Goal: Task Accomplishment & Management: Complete application form

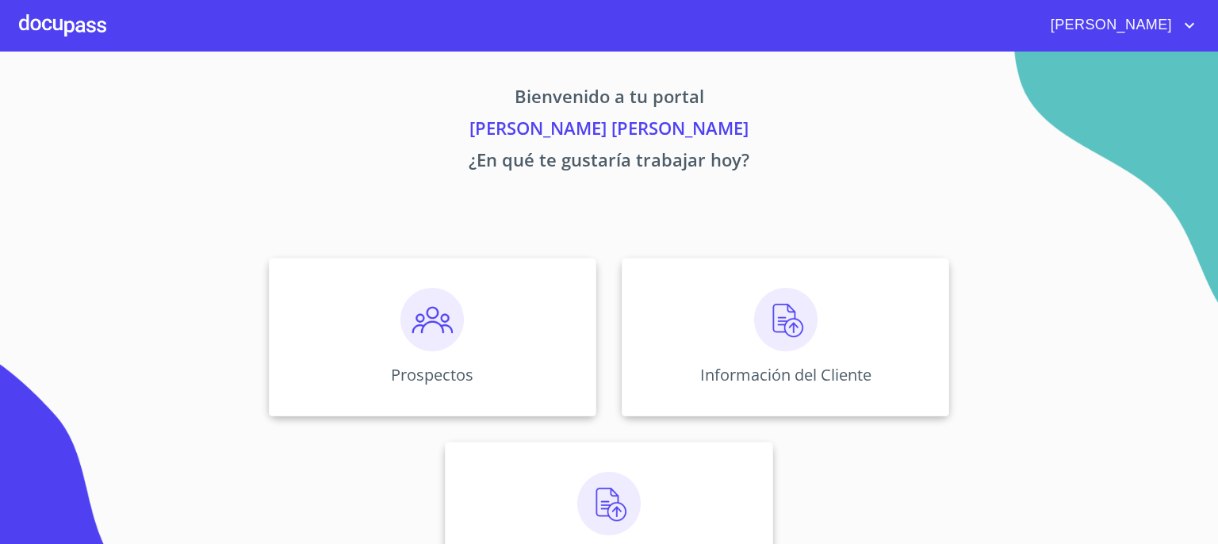
scroll to position [68, 0]
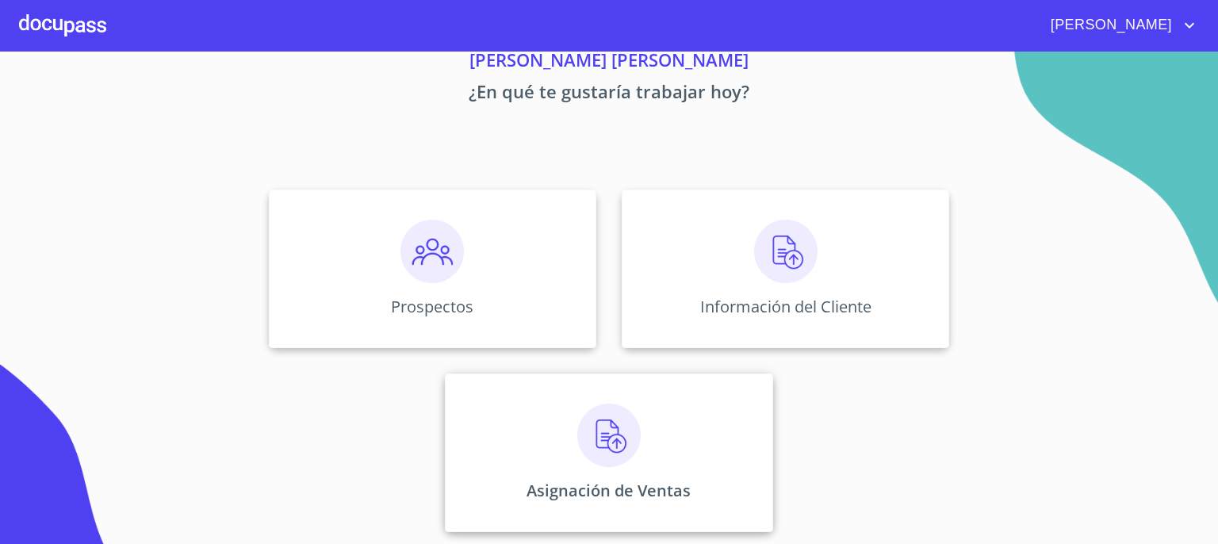
click at [587, 435] on img at bounding box center [608, 435] width 63 height 63
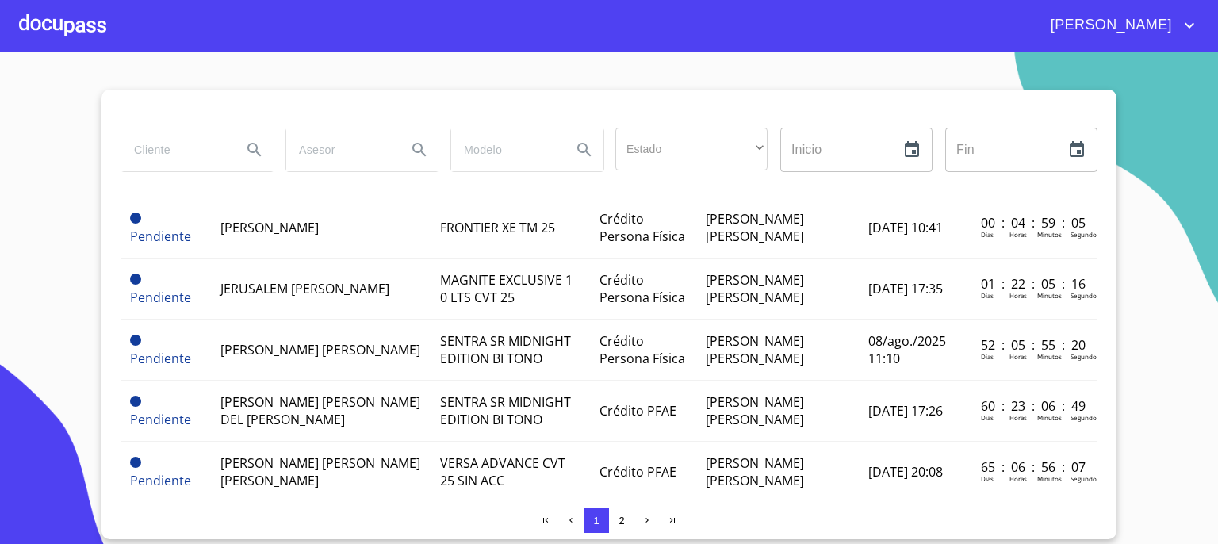
scroll to position [16, 0]
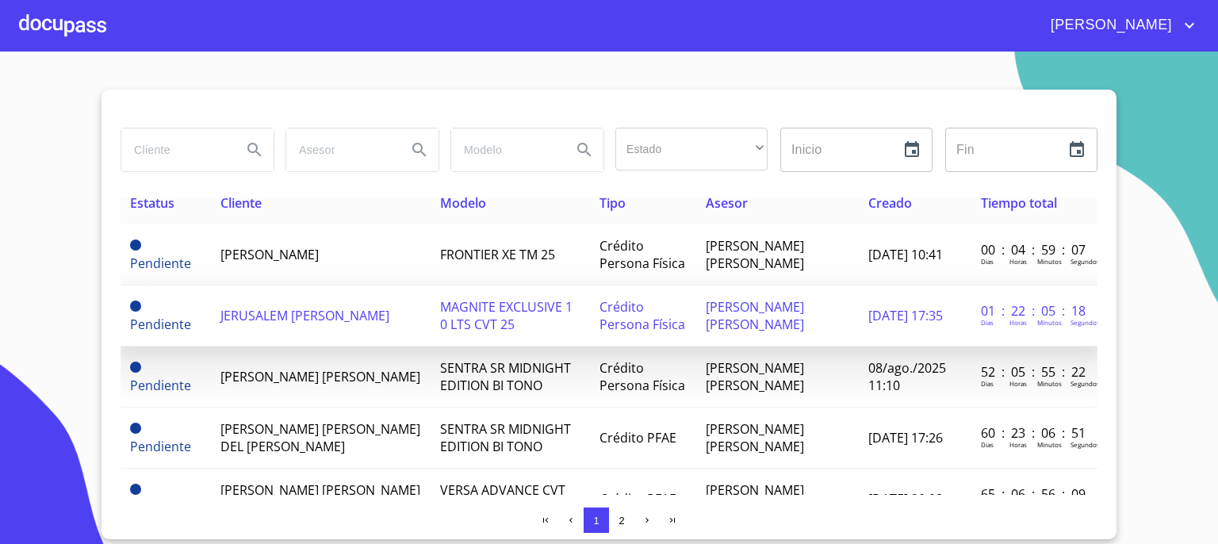
click at [352, 312] on span "JERUSALEM [PERSON_NAME]" at bounding box center [304, 315] width 169 height 17
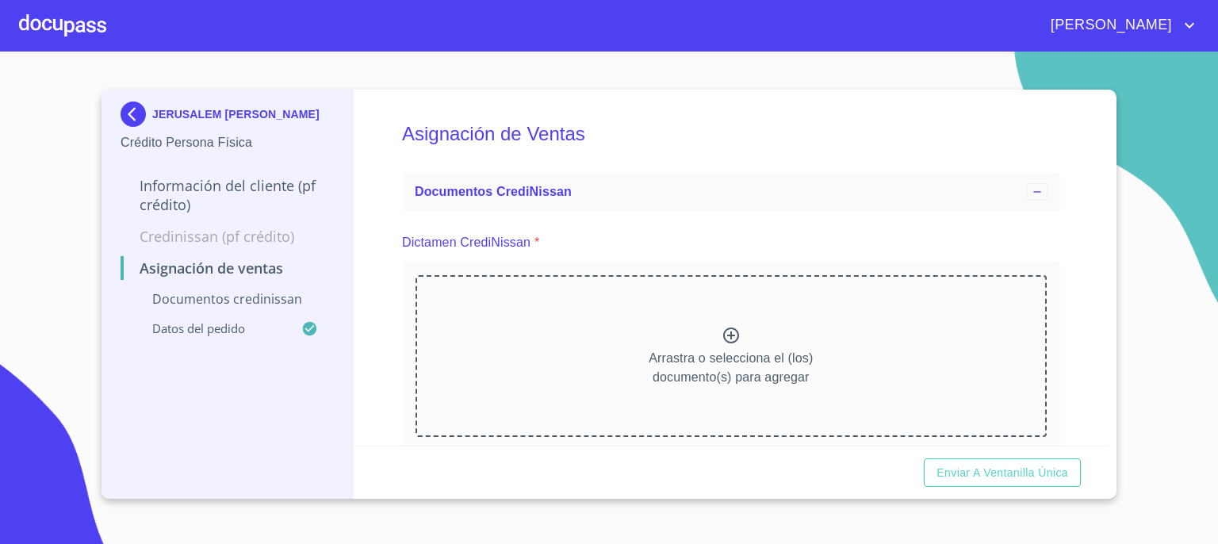
click at [722, 338] on icon at bounding box center [731, 335] width 19 height 19
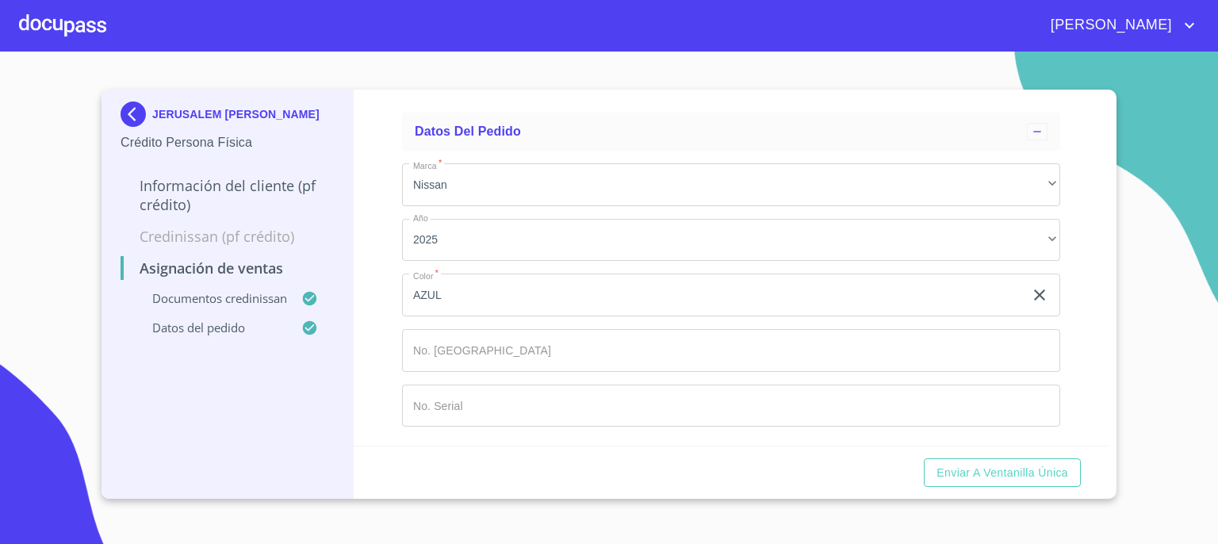
scroll to position [1009, 0]
click at [875, 354] on input "Marca   *" at bounding box center [731, 350] width 658 height 43
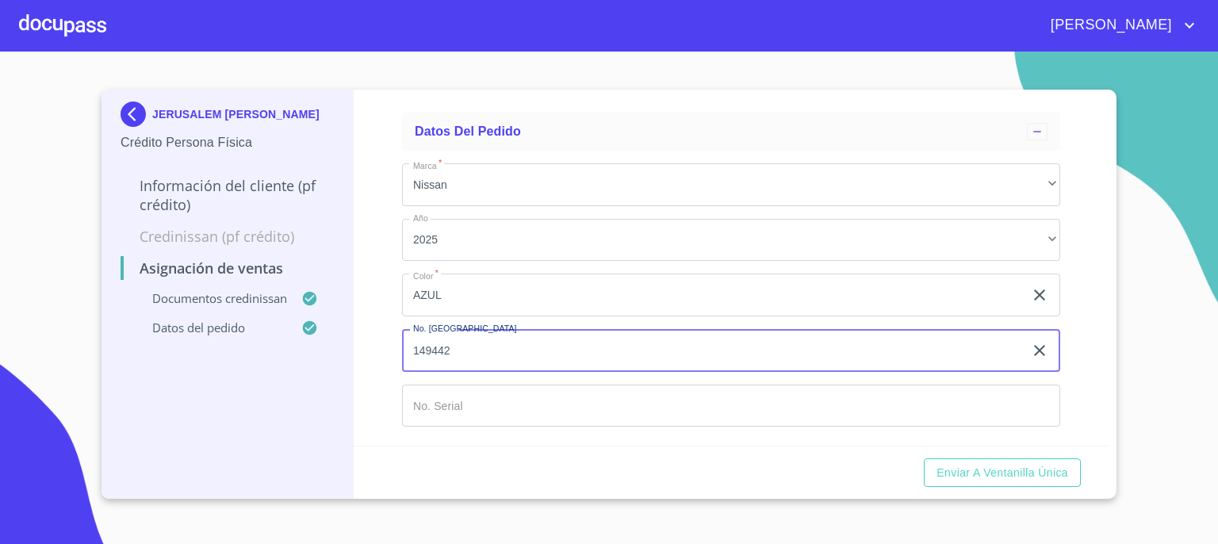
type input "149442"
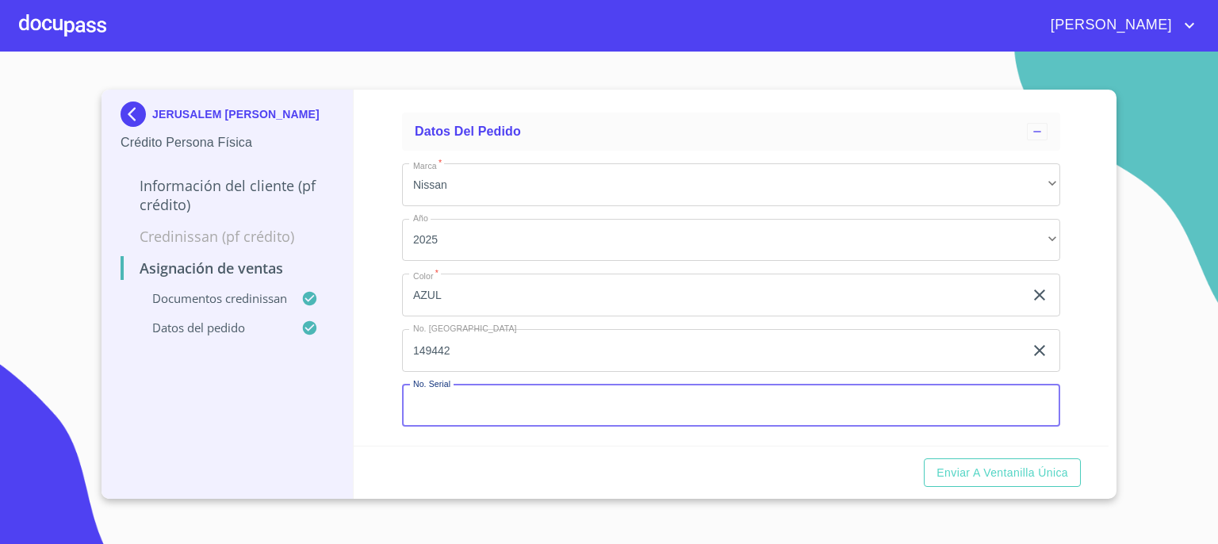
click at [863, 402] on input "Marca   *" at bounding box center [731, 406] width 658 height 43
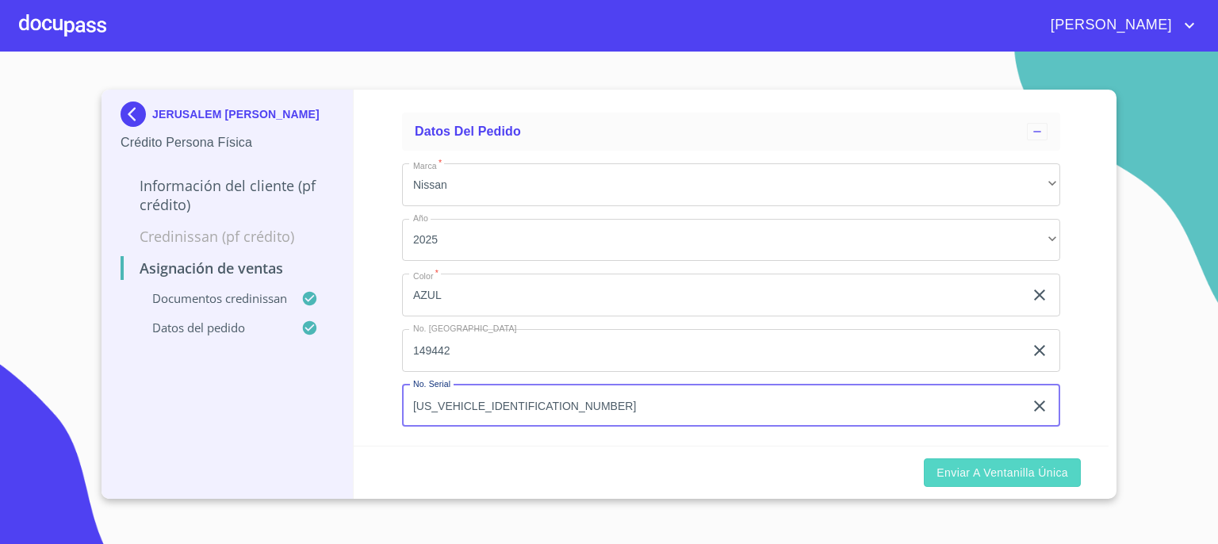
type input "[US_VEHICLE_IDENTIFICATION_NUMBER]"
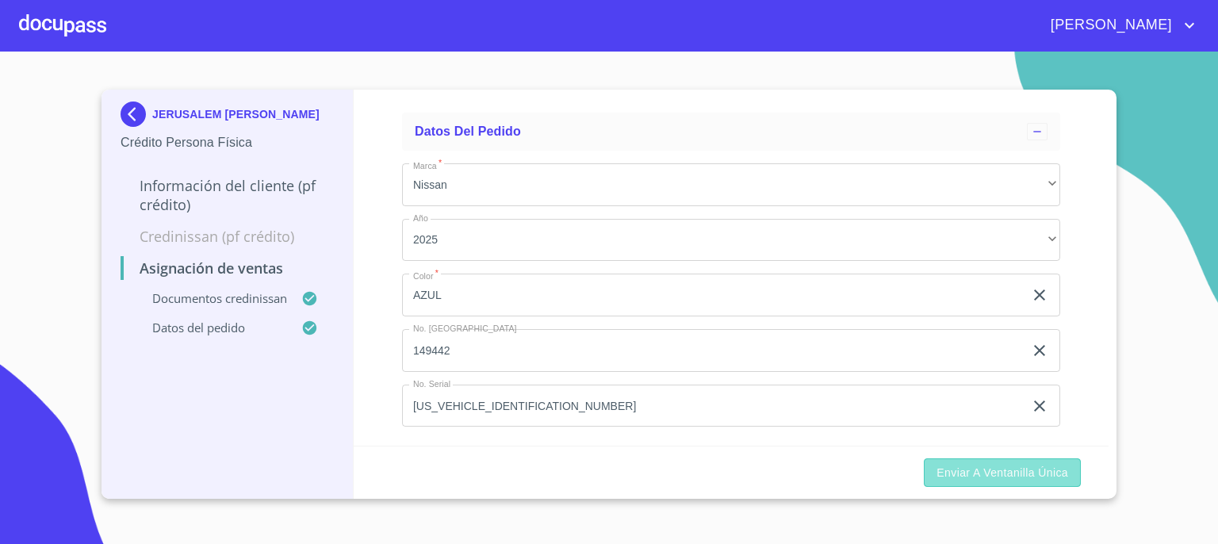
click at [980, 468] on span "Enviar a Ventanilla única" at bounding box center [1003, 473] width 132 height 20
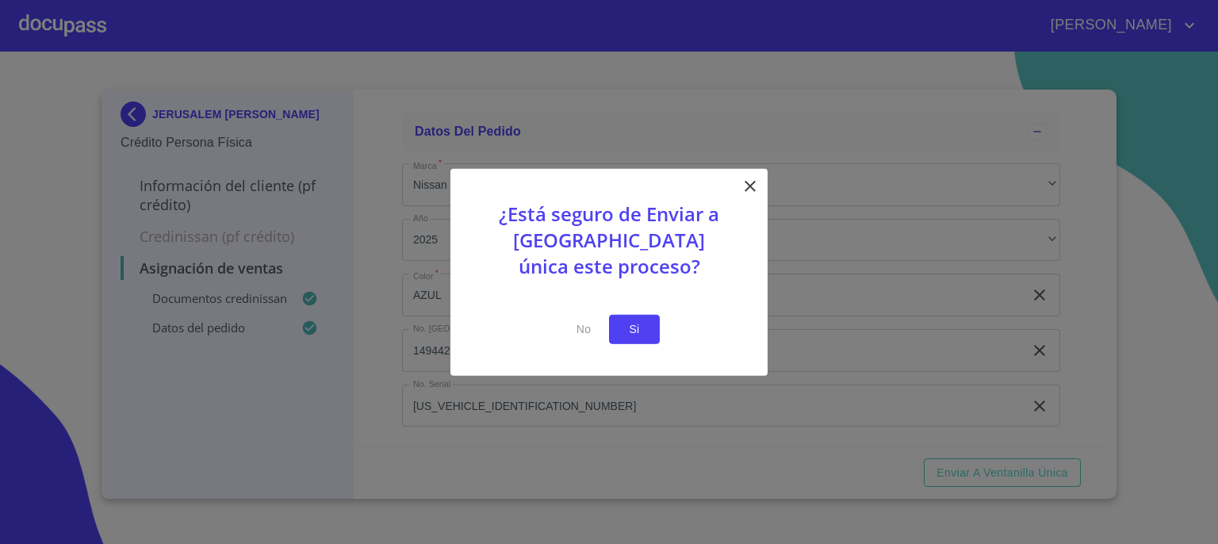
click at [634, 330] on span "Si" at bounding box center [634, 330] width 25 height 20
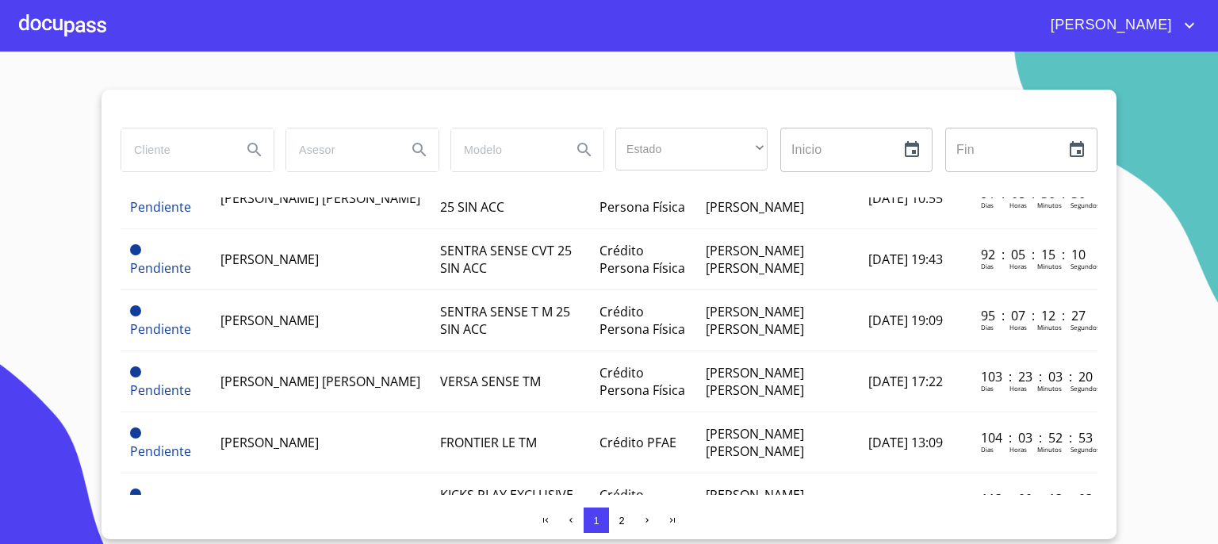
scroll to position [568, 0]
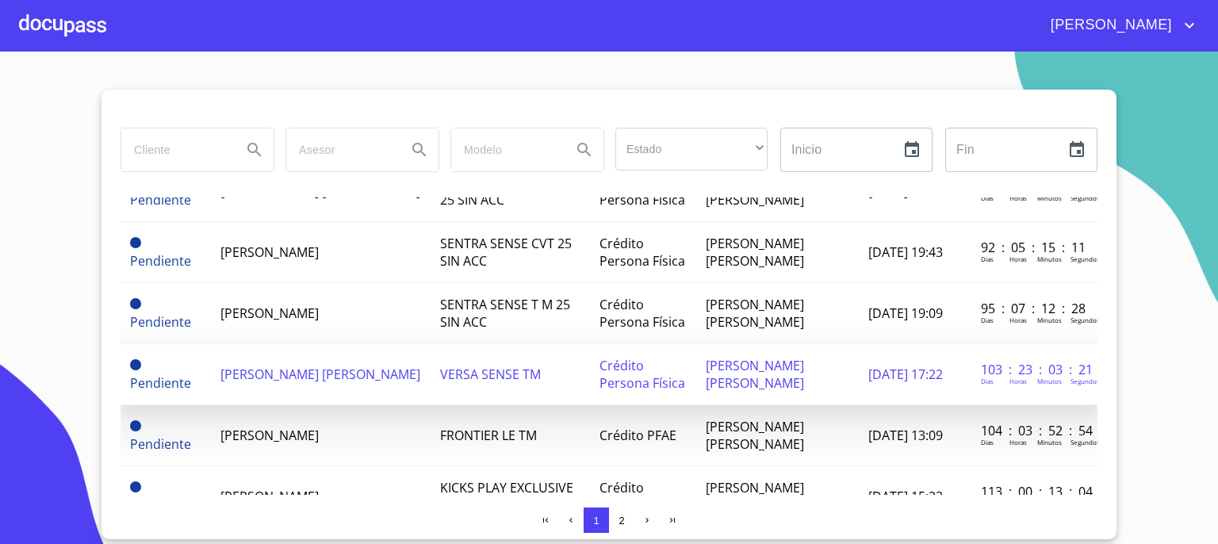
click at [339, 366] on span "[PERSON_NAME] [PERSON_NAME]" at bounding box center [320, 374] width 200 height 17
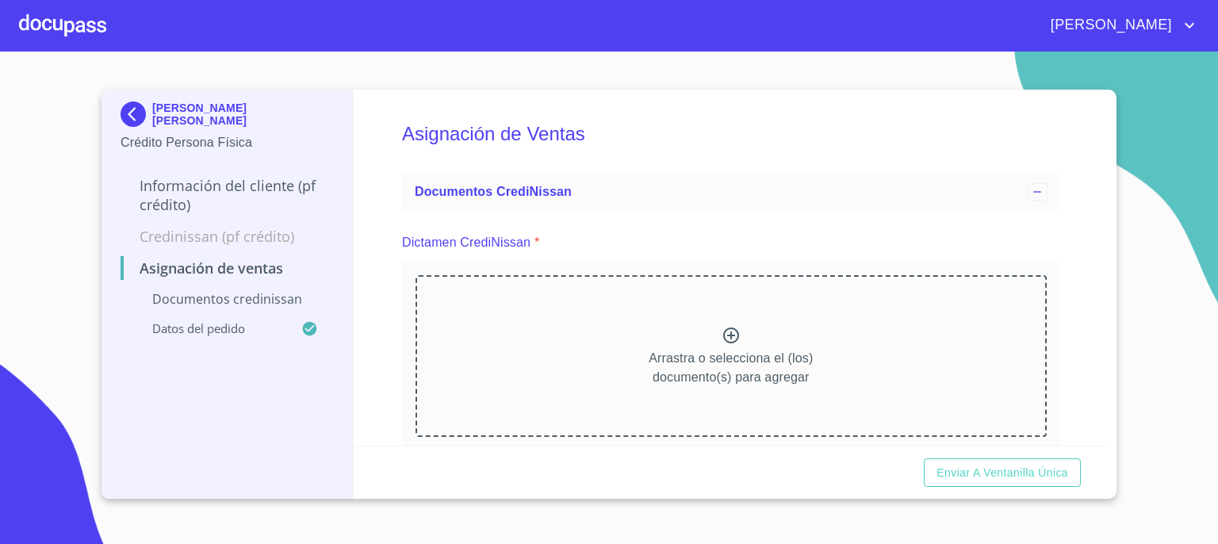
click at [724, 334] on icon at bounding box center [731, 336] width 16 height 16
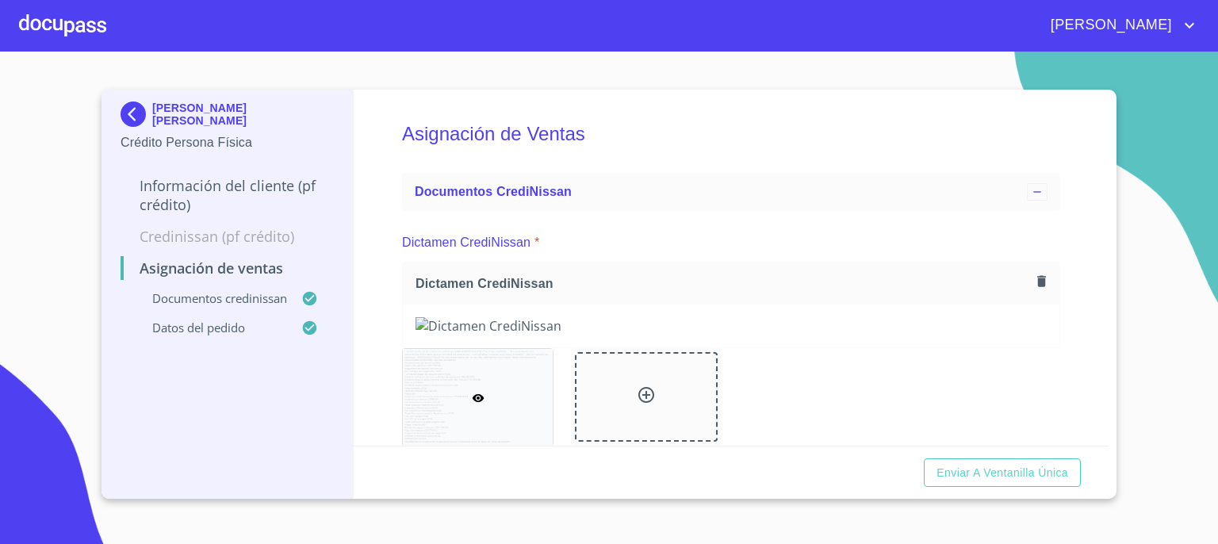
click at [1109, 436] on div "[PERSON_NAME] [PERSON_NAME] Crédito Persona Física Información del cliente (PF …" at bounding box center [609, 294] width 1015 height 409
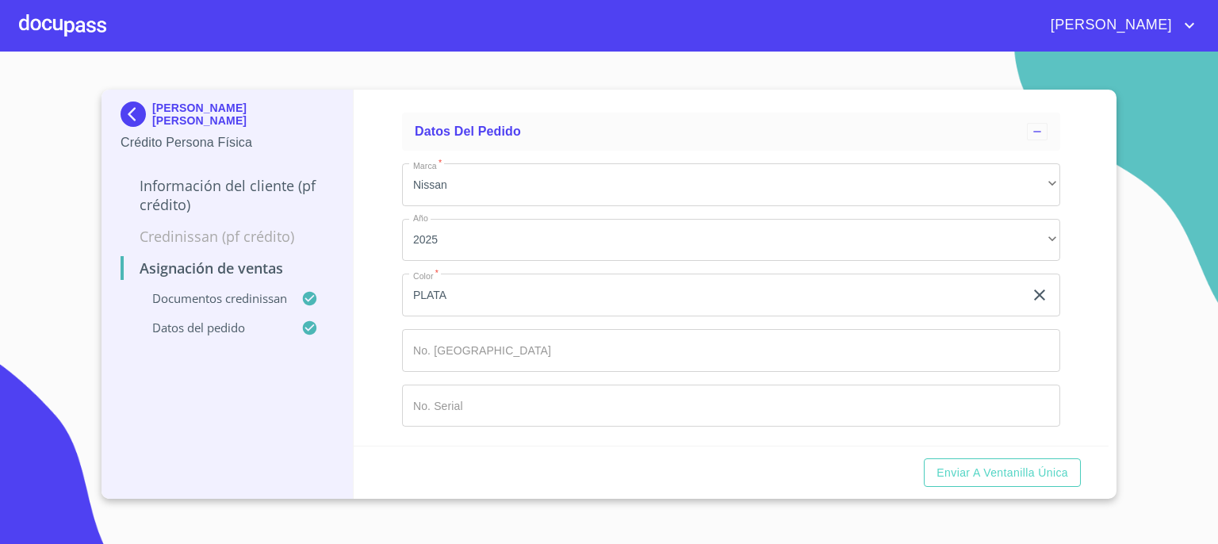
scroll to position [979, 0]
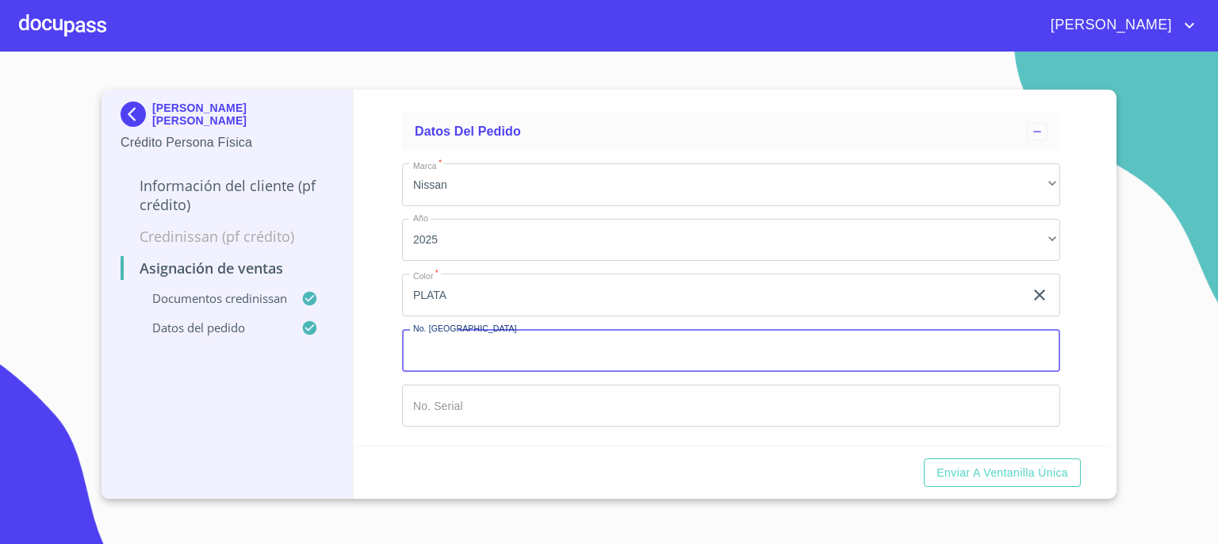
click at [857, 350] on input "Marca   *" at bounding box center [731, 350] width 658 height 43
click at [857, 342] on input "Marca   *" at bounding box center [731, 350] width 658 height 43
type input "149444"
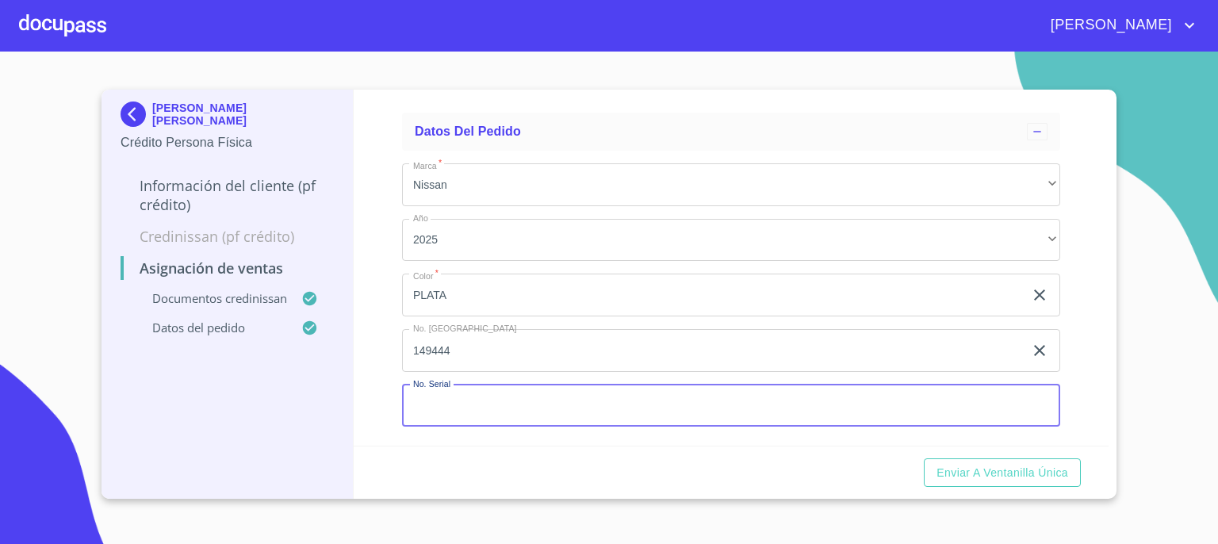
click at [833, 400] on input "Marca   *" at bounding box center [731, 406] width 658 height 43
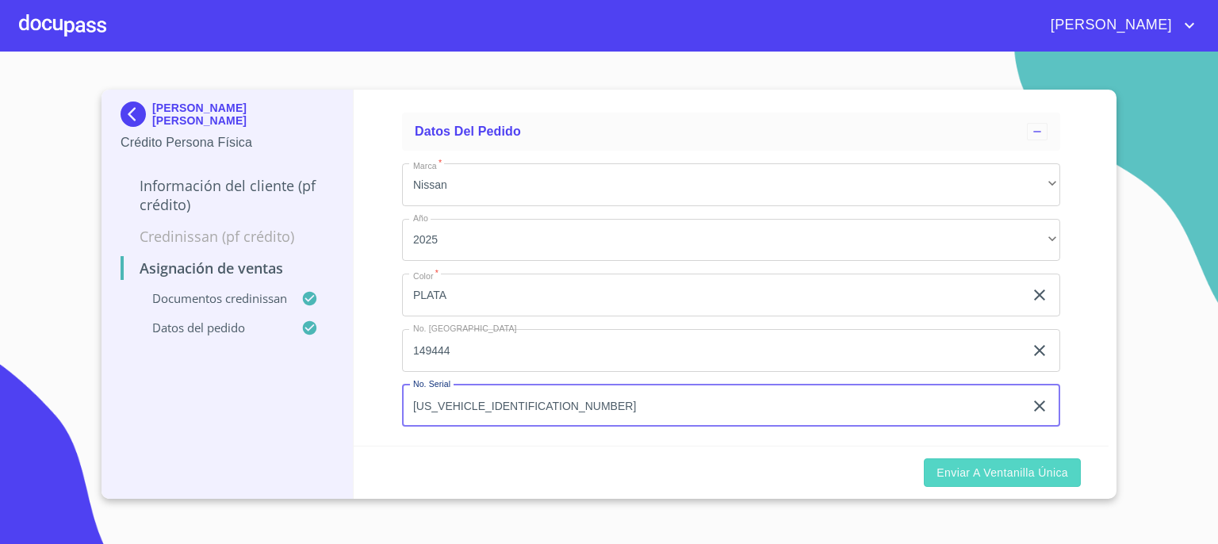
type input "[US_VEHICLE_IDENTIFICATION_NUMBER]"
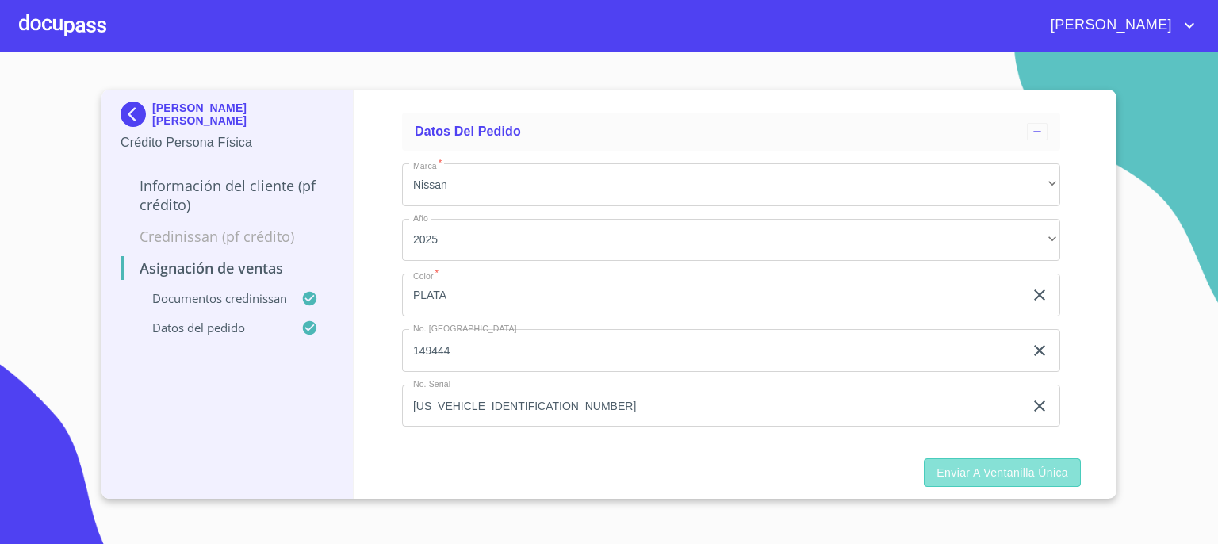
click at [992, 474] on span "Enviar a Ventanilla única" at bounding box center [1003, 473] width 132 height 20
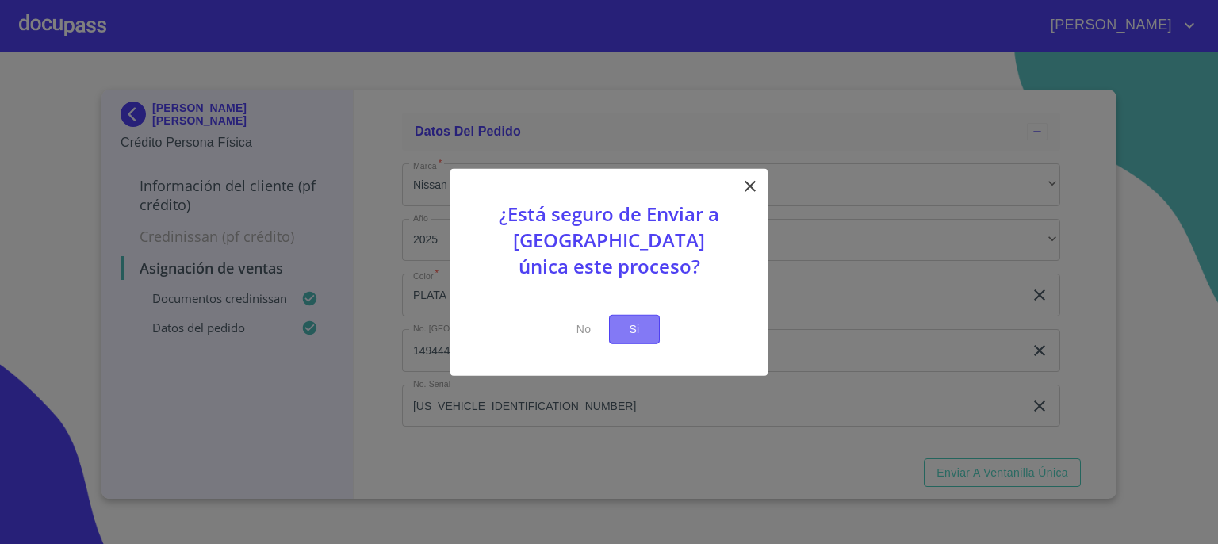
click at [638, 329] on span "Si" at bounding box center [634, 330] width 25 height 20
